Goal: Information Seeking & Learning: Learn about a topic

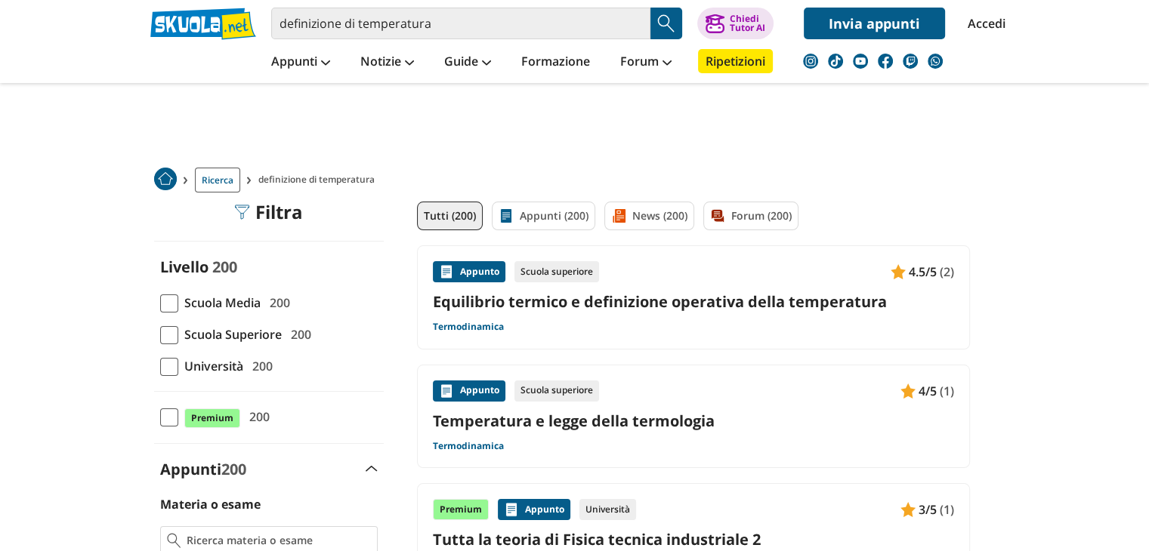
click at [172, 300] on span at bounding box center [169, 304] width 18 height 18
click at [160, 303] on input "Scuola Media 200" at bounding box center [160, 303] width 0 height 0
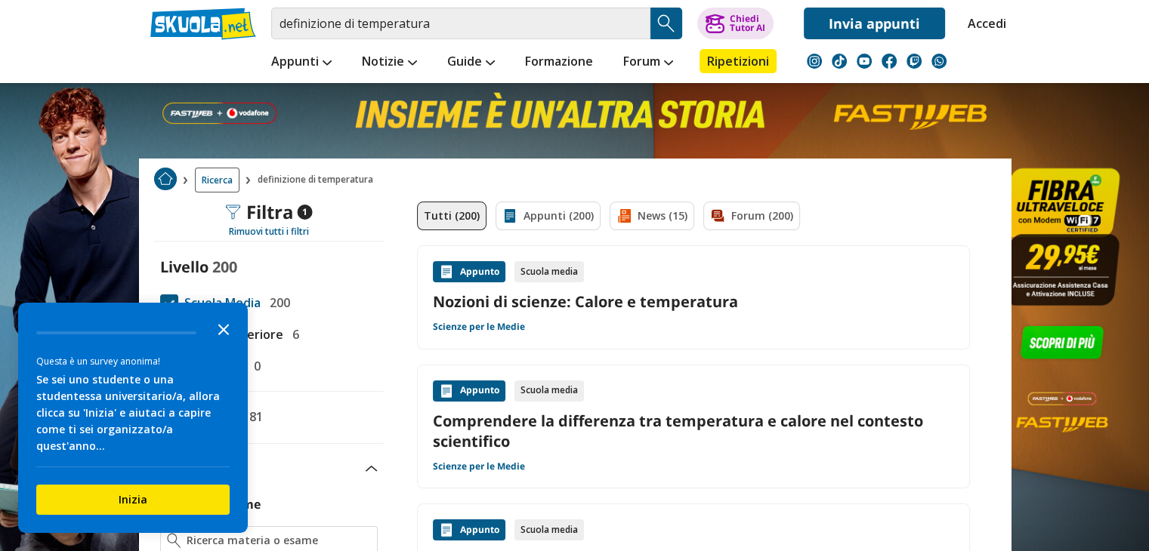
click at [221, 344] on icon "Close the survey" at bounding box center [223, 328] width 30 height 30
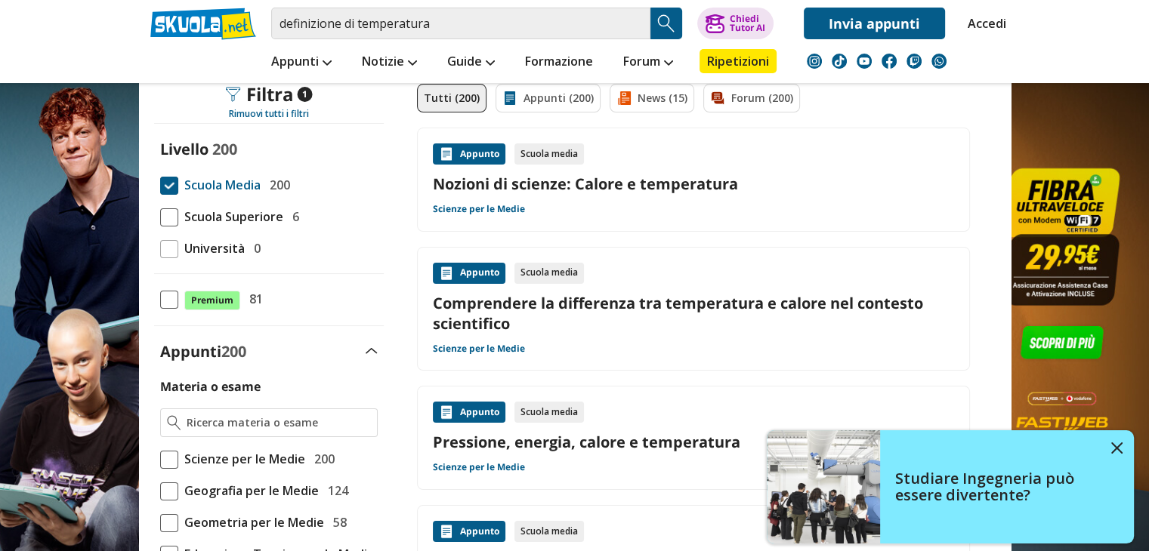
scroll to position [115, 0]
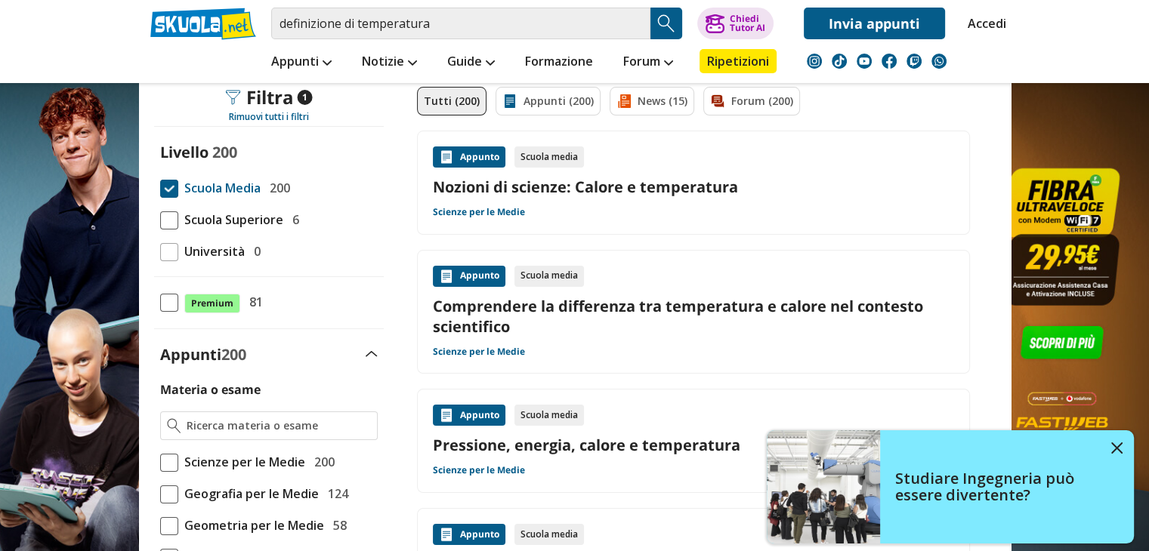
click at [480, 281] on div "Appunto" at bounding box center [469, 276] width 73 height 21
